Goal: Information Seeking & Learning: Stay updated

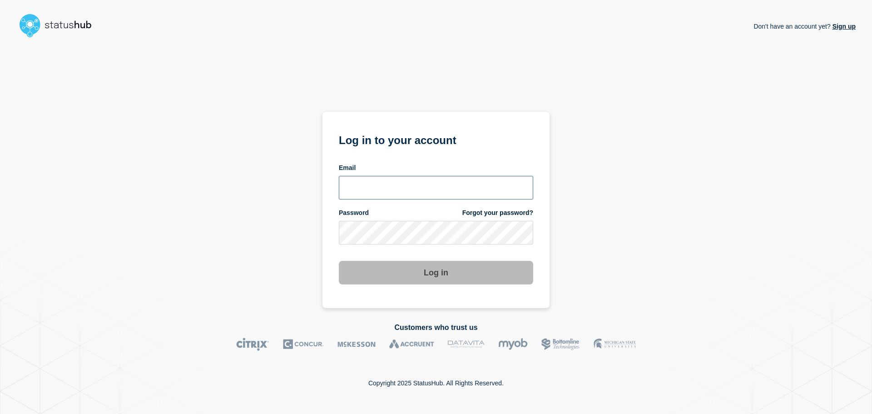
type input "[EMAIL_ADDRESS][DOMAIN_NAME]"
click at [423, 268] on button "Log in" at bounding box center [436, 273] width 194 height 24
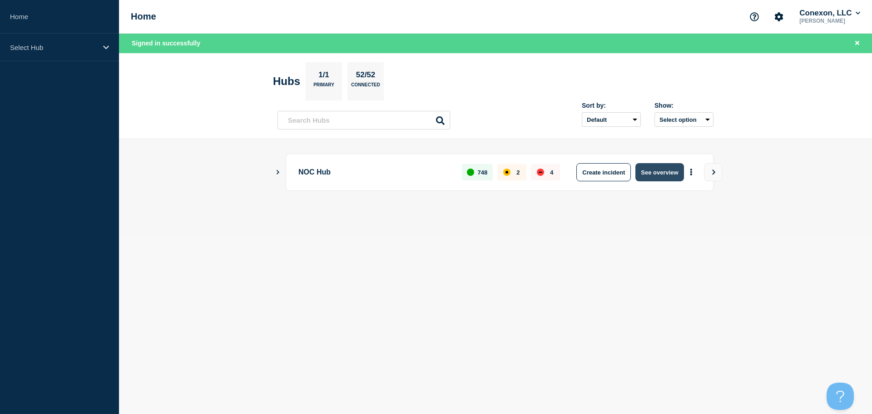
click at [673, 174] on button "See overview" at bounding box center [659, 172] width 48 height 18
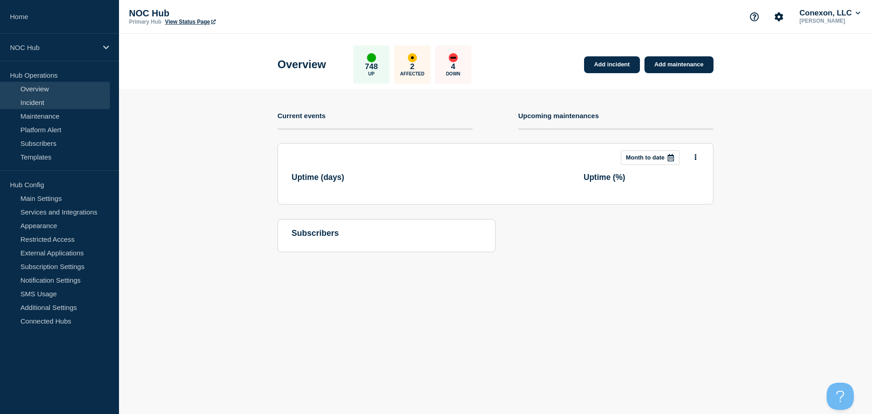
click at [37, 106] on link "Incident" at bounding box center [55, 102] width 110 height 14
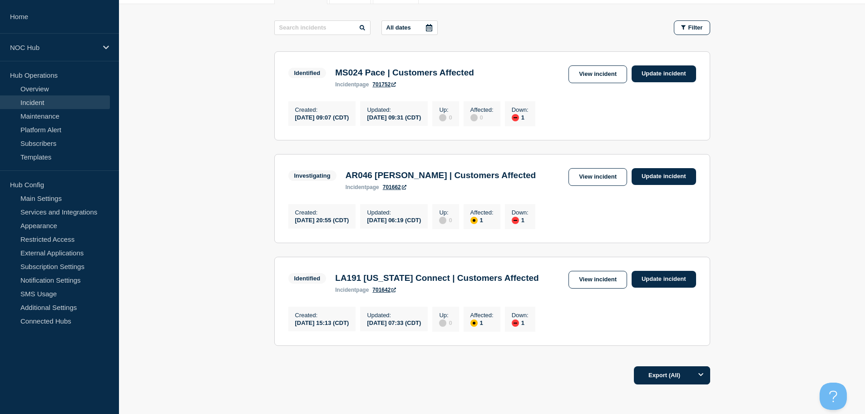
scroll to position [136, 0]
click at [568, 286] on div "Identified LA191 Louisiana Connect | Customers Affected incident page 701642 Vi…" at bounding box center [492, 282] width 408 height 22
click at [599, 289] on link "View incident" at bounding box center [598, 280] width 59 height 18
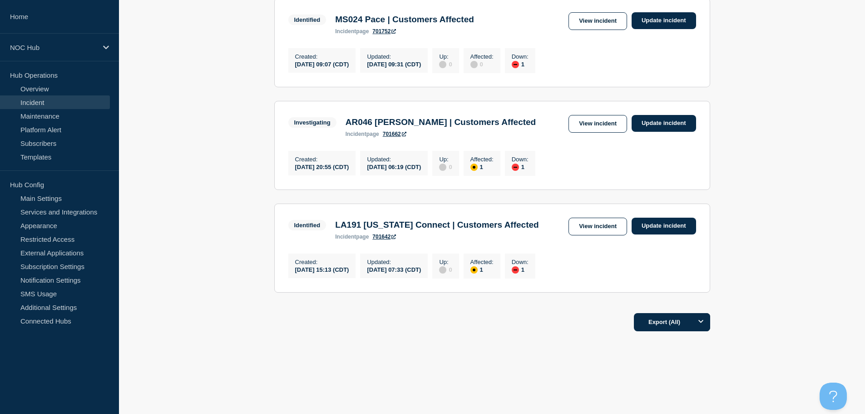
scroll to position [199, 0]
click at [593, 126] on link "View incident" at bounding box center [598, 124] width 59 height 18
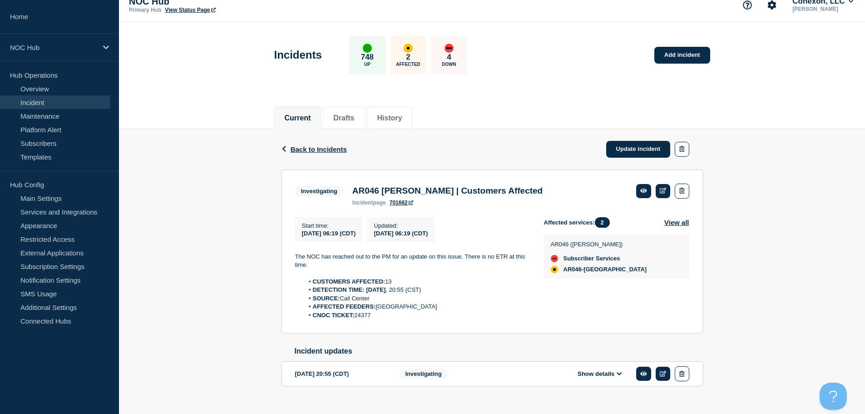
scroll to position [32, 0]
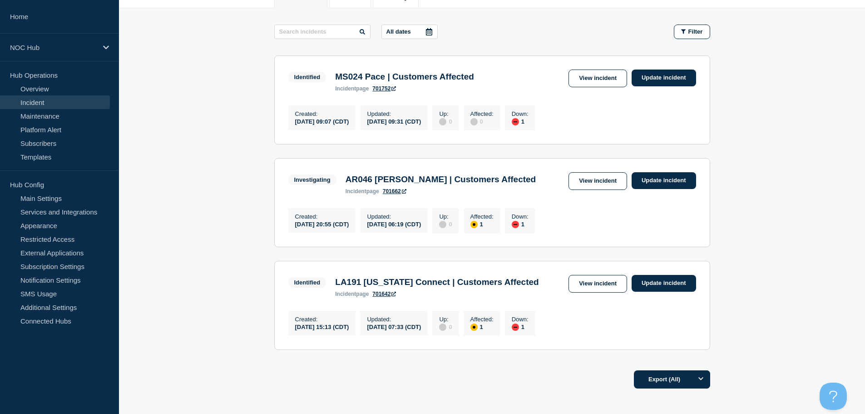
scroll to position [109, 0]
